Goal: Task Accomplishment & Management: Use online tool/utility

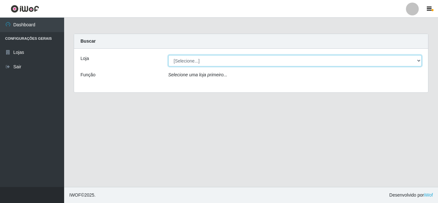
click at [264, 60] on select "[Selecione...] Rede Compras Supermercados - LOJA 5" at bounding box center [294, 60] width 253 height 11
select select "397"
click at [168, 55] on select "[Selecione...] Rede Compras Supermercados - LOJA 5" at bounding box center [294, 60] width 253 height 11
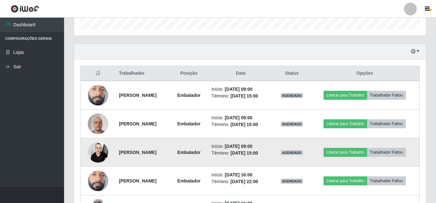
scroll to position [224, 0]
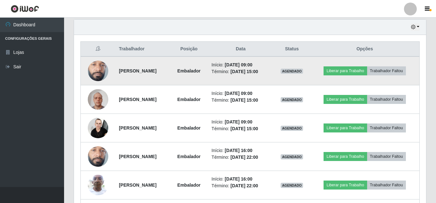
click at [102, 71] on img at bounding box center [98, 71] width 21 height 46
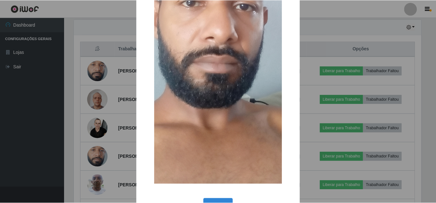
scroll to position [138, 0]
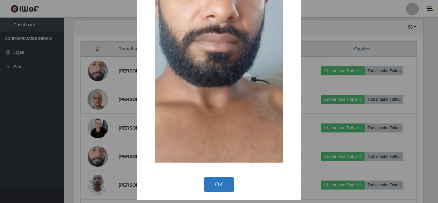
click at [221, 189] on button "OK" at bounding box center [219, 184] width 30 height 15
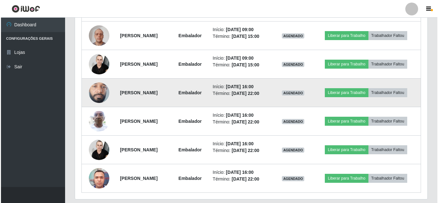
scroll to position [288, 0]
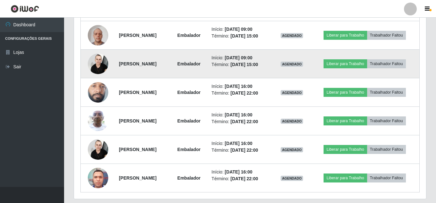
click at [93, 66] on img at bounding box center [98, 63] width 21 height 27
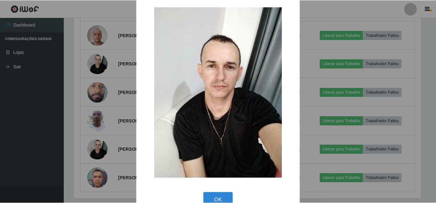
scroll to position [24, 0]
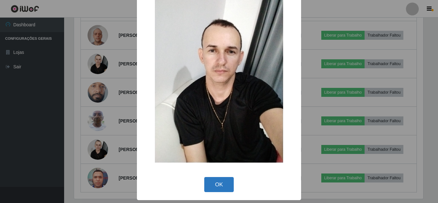
click at [220, 185] on button "OK" at bounding box center [219, 184] width 30 height 15
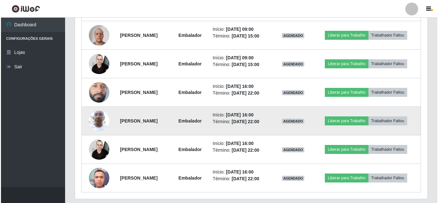
scroll to position [308, 0]
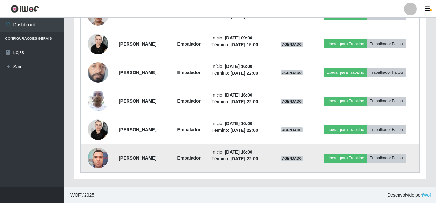
click at [103, 163] on img at bounding box center [98, 157] width 21 height 27
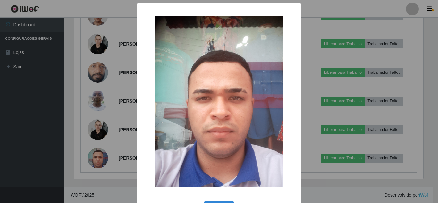
scroll to position [24, 0]
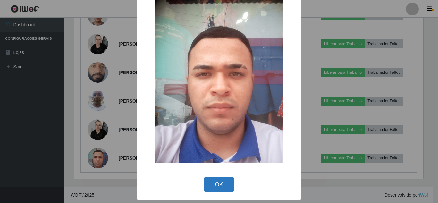
click at [218, 182] on button "OK" at bounding box center [219, 184] width 30 height 15
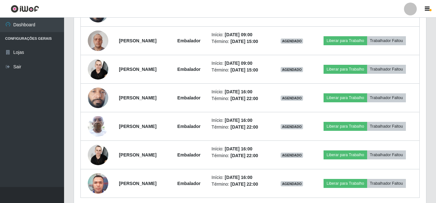
scroll to position [212, 0]
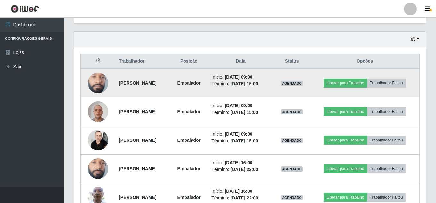
click at [232, 87] on li "Término: [DATE] 15:00" at bounding box center [240, 83] width 58 height 7
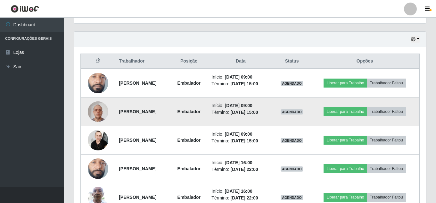
click at [231, 108] on li "Início: [DATE] 09:00" at bounding box center [240, 105] width 58 height 7
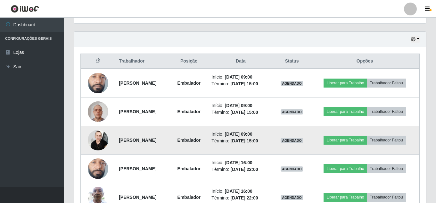
click at [201, 139] on strong "Embalador" at bounding box center [189, 139] width 23 height 5
